Goal: Information Seeking & Learning: Learn about a topic

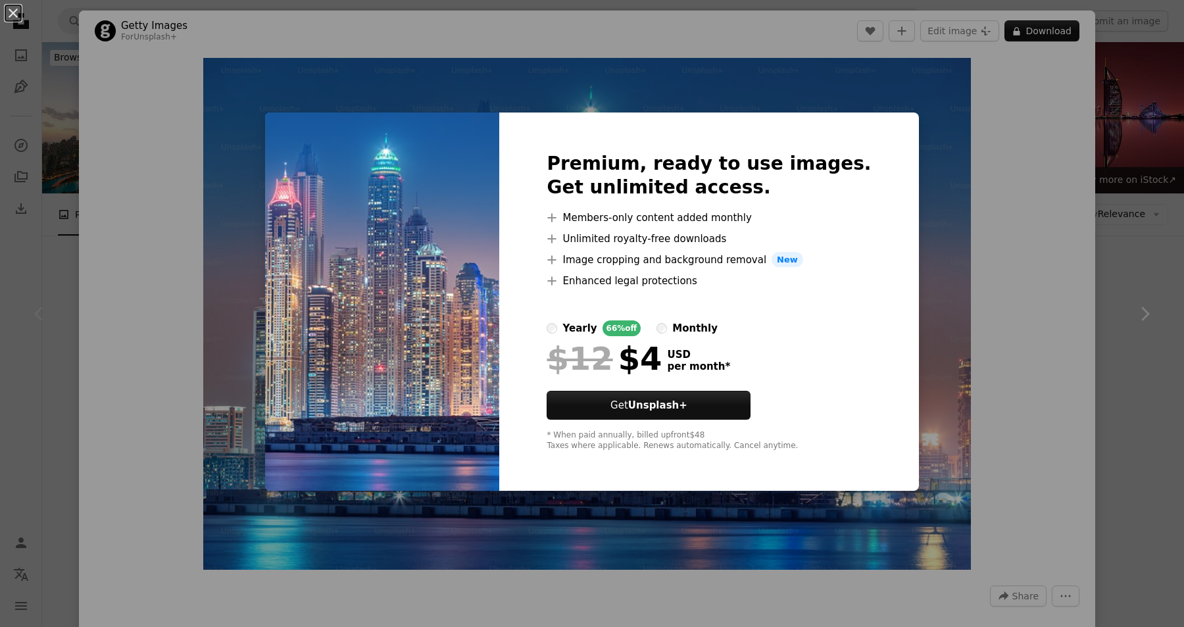
scroll to position [255, 0]
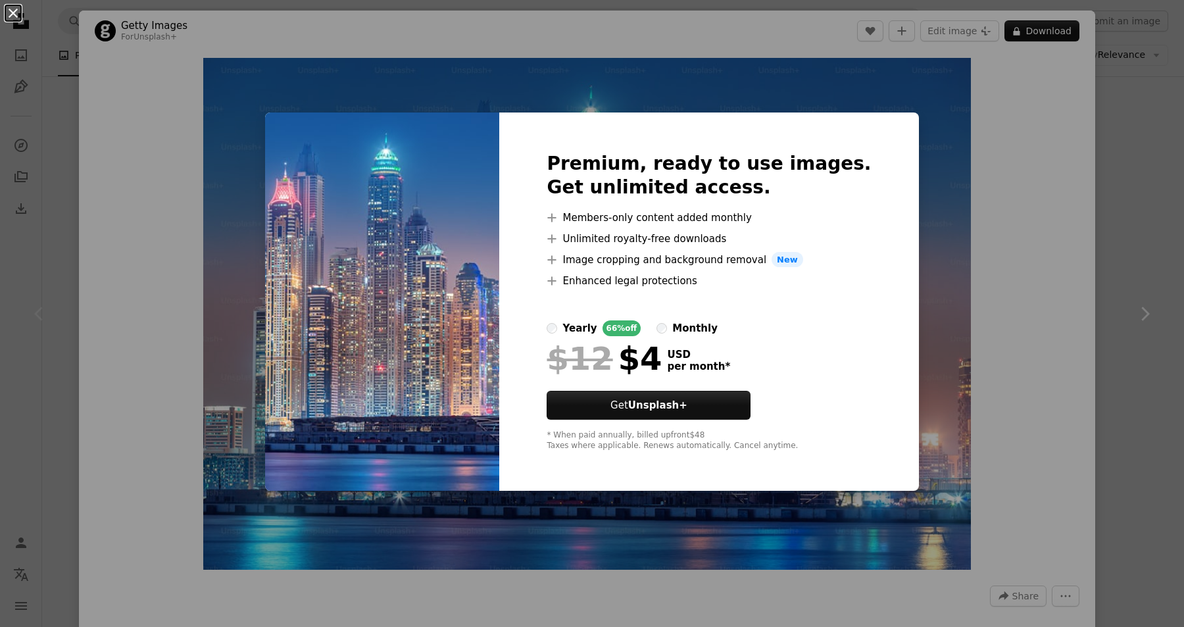
click at [18, 20] on button "An X shape" at bounding box center [13, 13] width 16 height 16
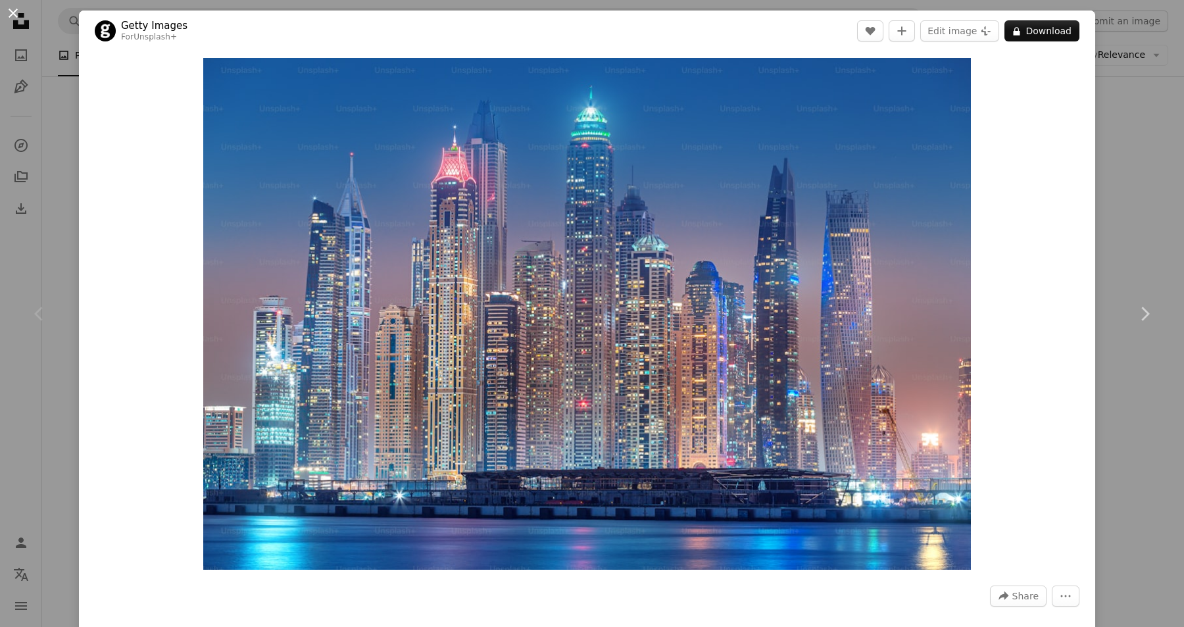
click at [12, 14] on button "An X shape" at bounding box center [13, 13] width 16 height 16
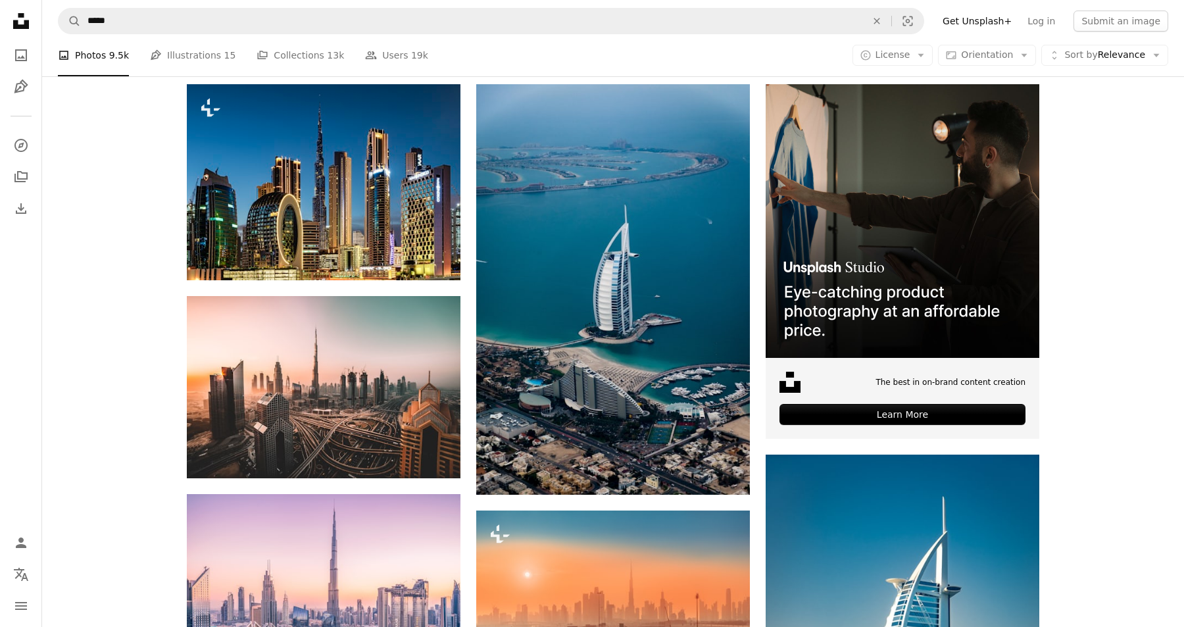
click at [12, 14] on icon "Unsplash logo Unsplash Home" at bounding box center [21, 21] width 26 height 26
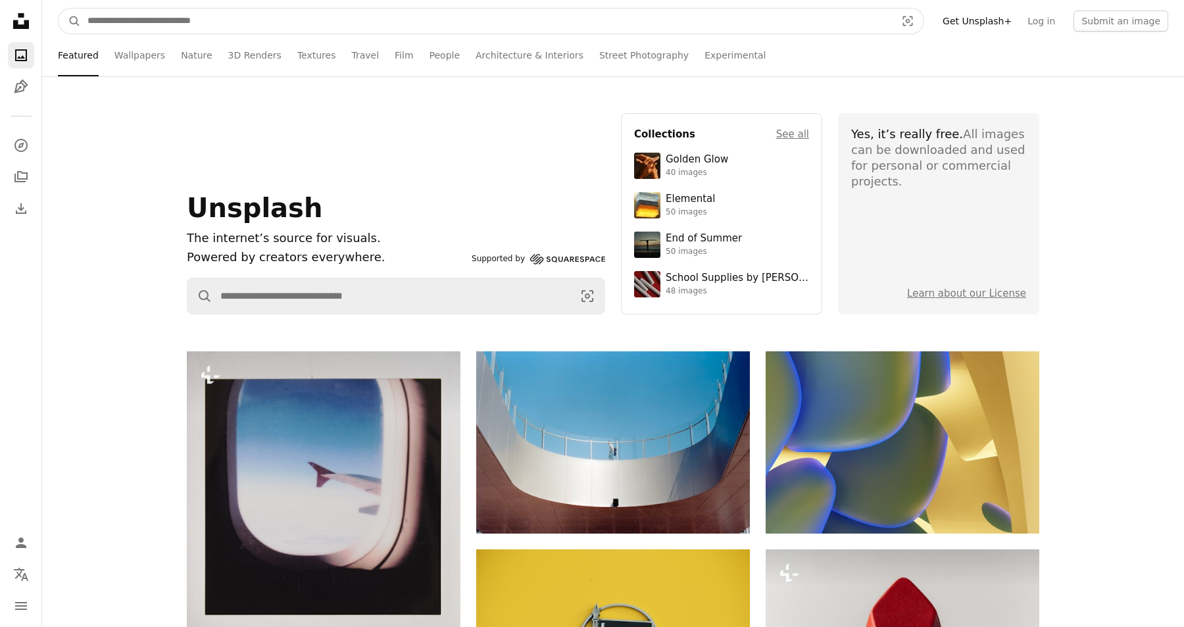
click at [216, 18] on input "Find visuals sitewide" at bounding box center [486, 21] width 811 height 25
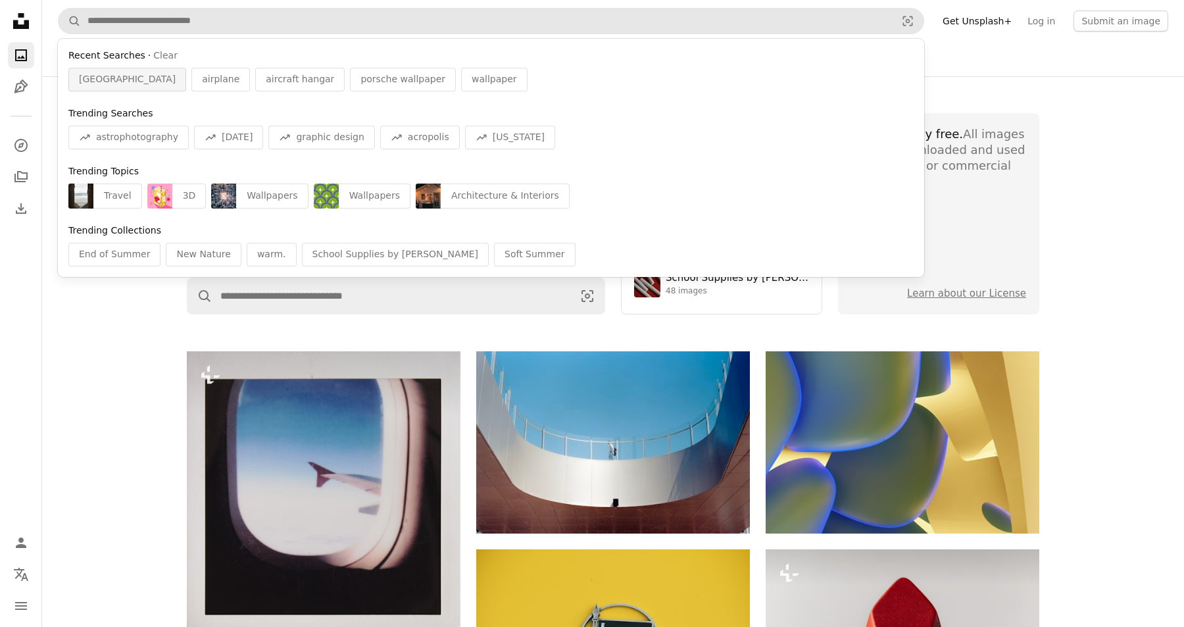
click at [90, 84] on span "[GEOGRAPHIC_DATA]" at bounding box center [127, 79] width 97 height 13
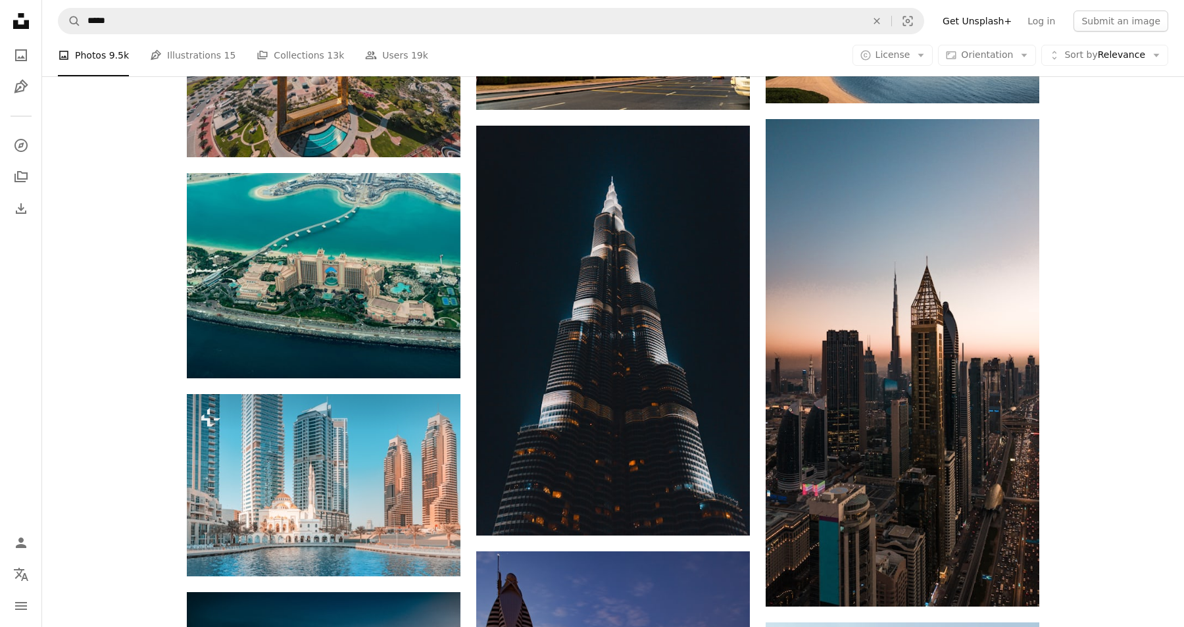
scroll to position [1489, 0]
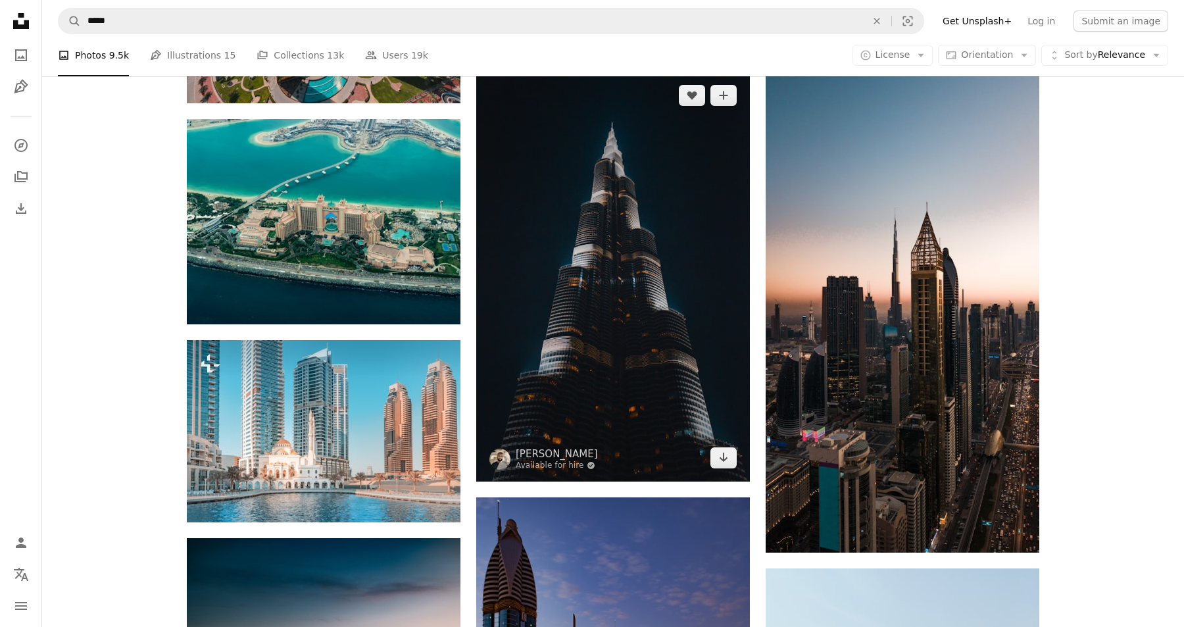
click at [679, 235] on img at bounding box center [613, 277] width 274 height 410
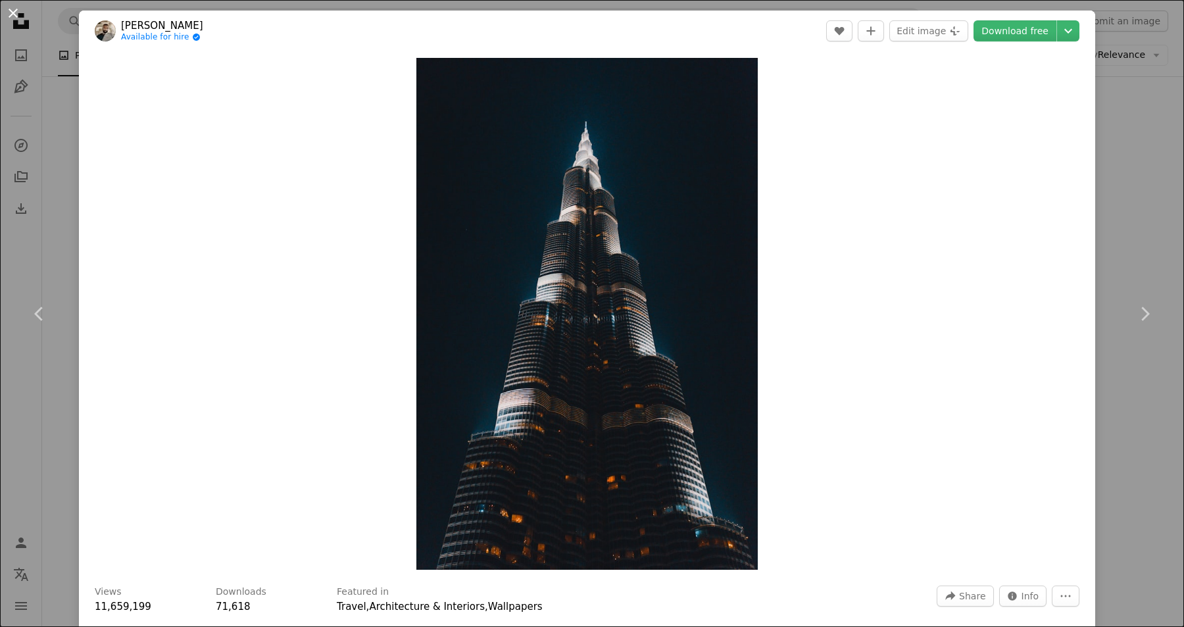
click at [10, 18] on button "An X shape" at bounding box center [13, 13] width 16 height 16
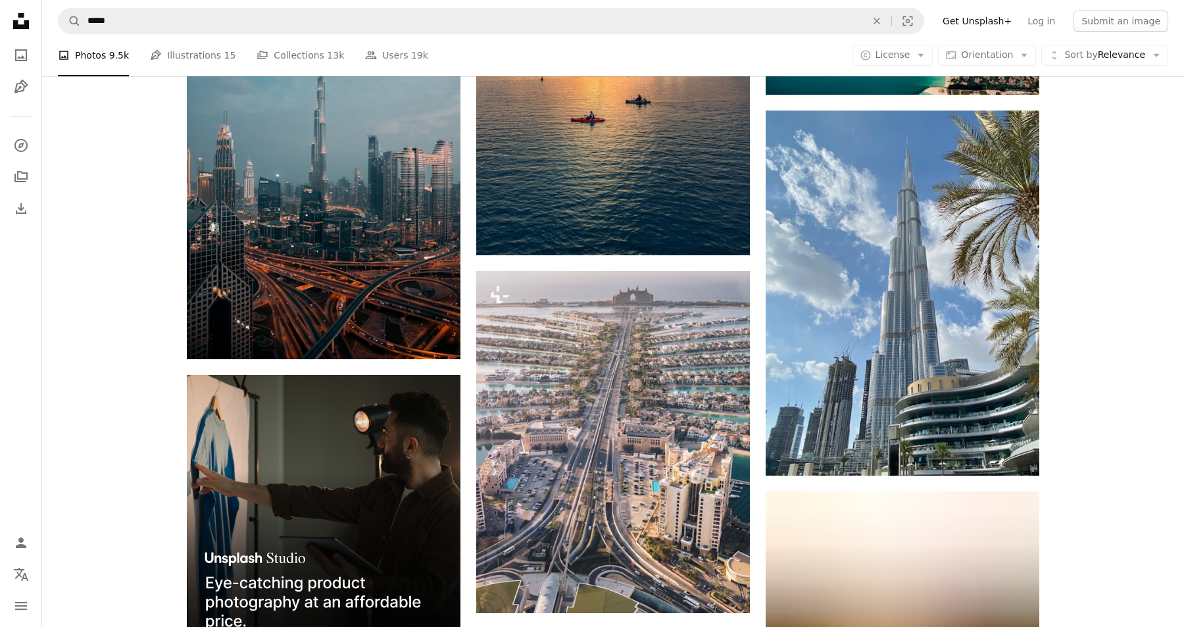
scroll to position [2591, 0]
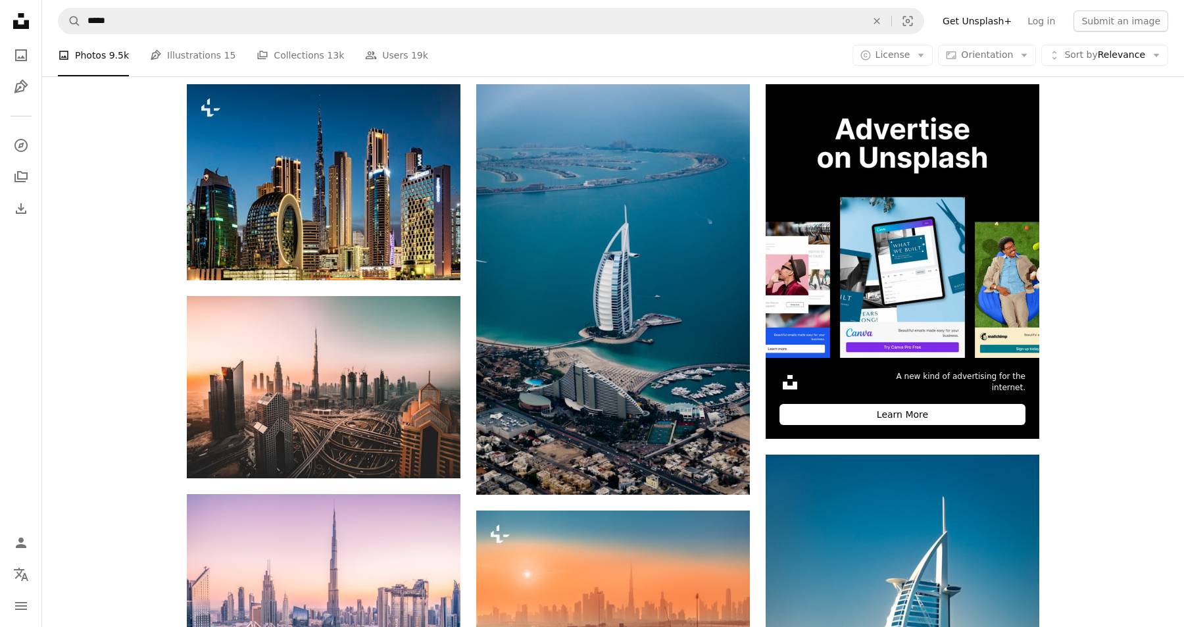
scroll to position [2598, 0]
